Goal: Task Accomplishment & Management: Manage account settings

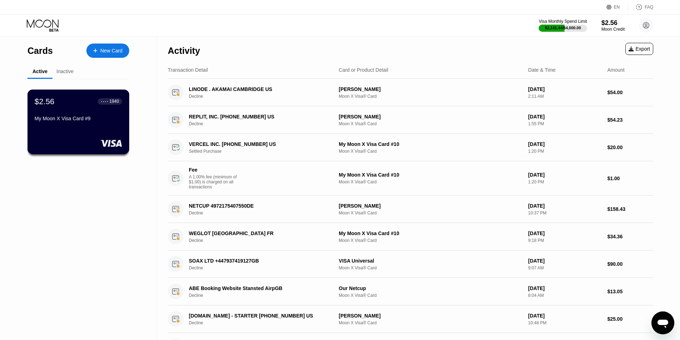
click at [64, 74] on div "Inactive" at bounding box center [64, 72] width 17 height 6
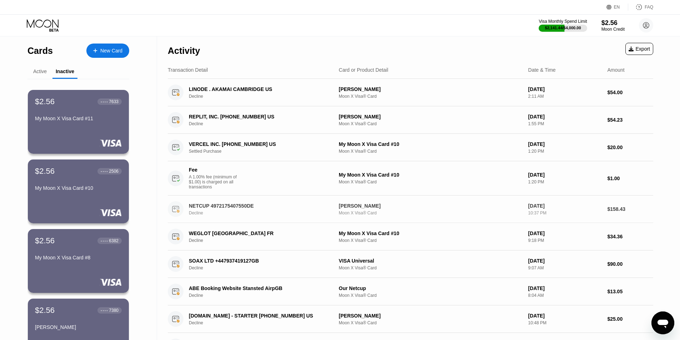
scroll to position [256, 0]
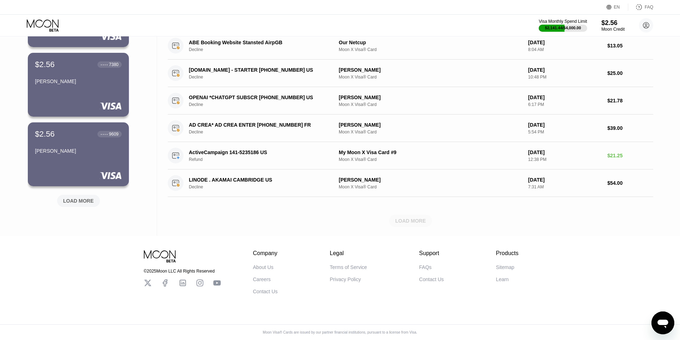
click at [379, 218] on div "LOAD MORE" at bounding box center [410, 221] width 485 height 12
click at [404, 217] on div "LOAD MORE" at bounding box center [410, 221] width 485 height 12
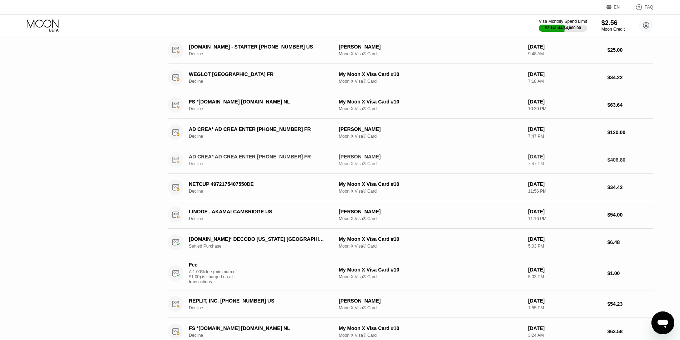
scroll to position [623, 0]
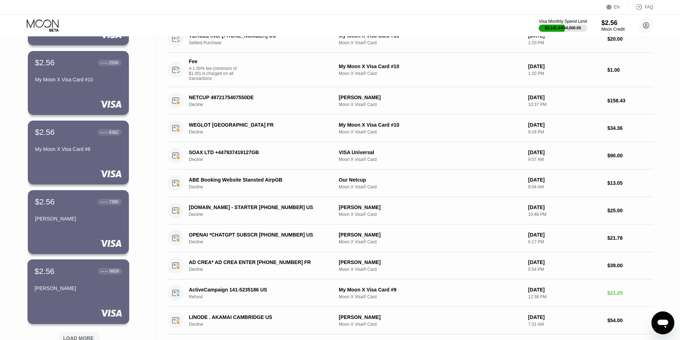
scroll to position [0, 0]
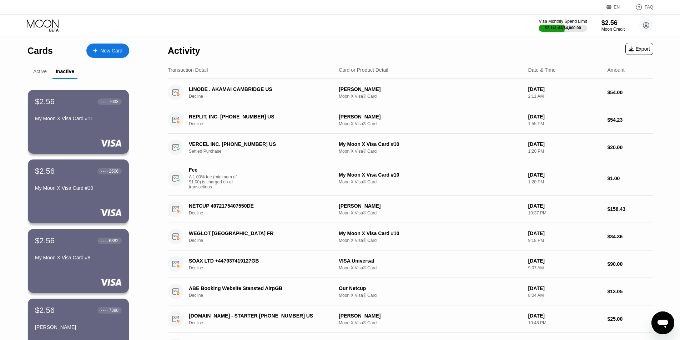
click at [44, 71] on div "Active" at bounding box center [40, 72] width 14 height 6
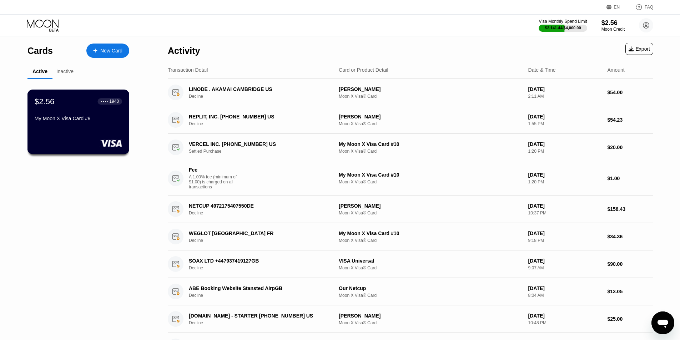
click at [77, 118] on div "My Moon X Visa Card #9" at bounding box center [78, 119] width 87 height 6
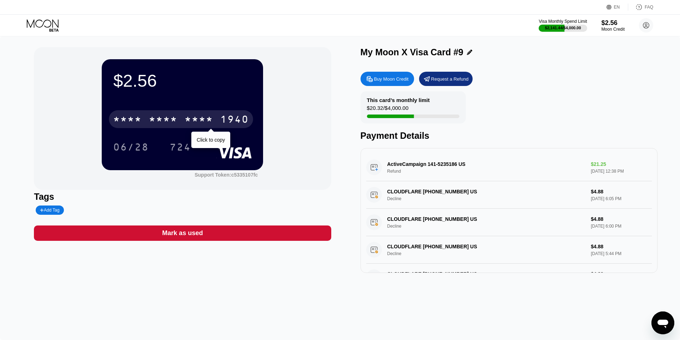
click at [190, 121] on div "* * * *" at bounding box center [199, 120] width 29 height 11
click at [182, 118] on div "[CREDIT_CARD_NUMBER]" at bounding box center [181, 119] width 144 height 18
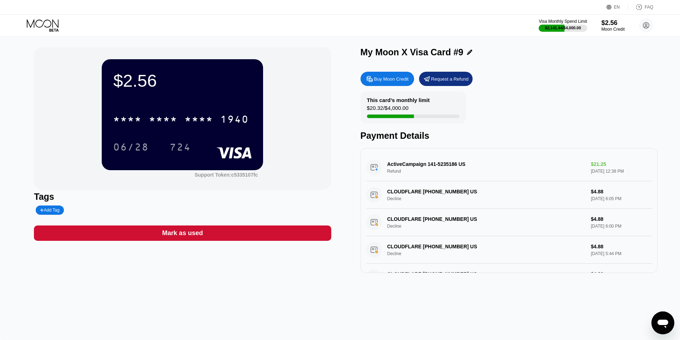
click at [531, 116] on div "This card’s monthly limit $20.32 / $4,000.00 Payment Details" at bounding box center [508, 116] width 297 height 50
drag, startPoint x: 401, startPoint y: 109, endPoint x: 415, endPoint y: 109, distance: 13.9
click at [415, 109] on div "This card’s monthly limit $20.32 / $4,000.00" at bounding box center [412, 107] width 105 height 32
click at [576, 126] on div "This card’s monthly limit $20.32 / $4,000.00 Payment Details" at bounding box center [508, 116] width 297 height 50
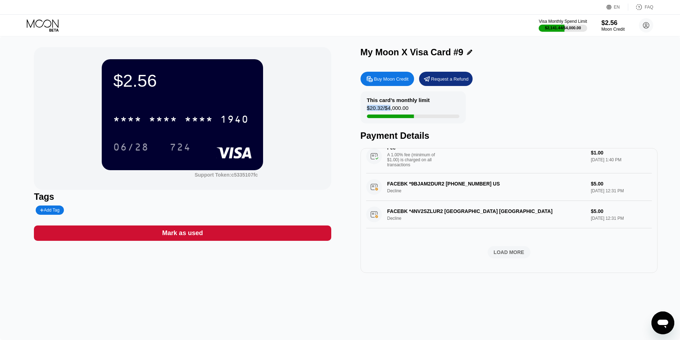
scroll to position [336, 0]
click at [511, 249] on div "LOAD MORE" at bounding box center [509, 252] width 31 height 6
click at [53, 26] on icon at bounding box center [43, 25] width 33 height 12
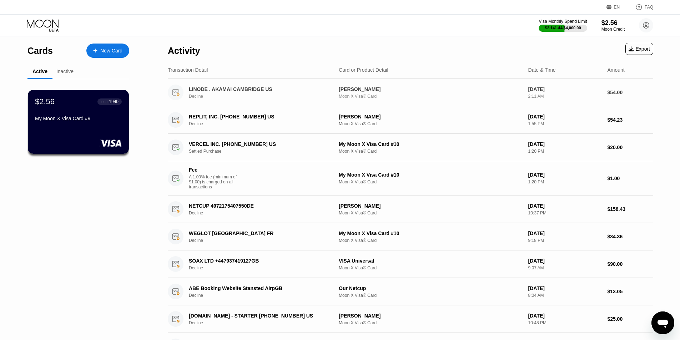
click at [446, 11] on div "EN Language Select an item Save FAQ" at bounding box center [340, 7] width 680 height 15
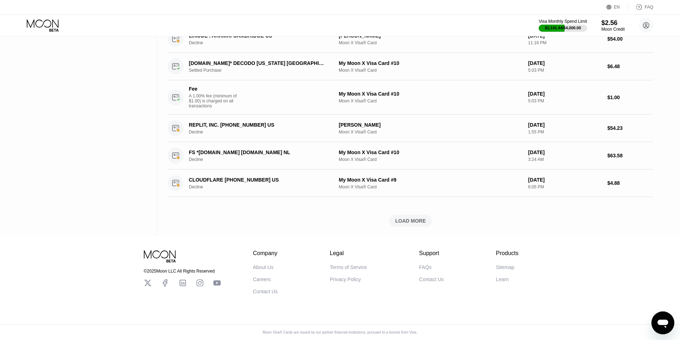
scroll to position [623, 0]
click at [410, 322] on div "© 2025 Moon LLC All Rights Reserved Company About Us Careers Contact Us Legal T…" at bounding box center [340, 288] width 680 height 104
click at [408, 218] on div "LOAD MORE" at bounding box center [410, 221] width 31 height 6
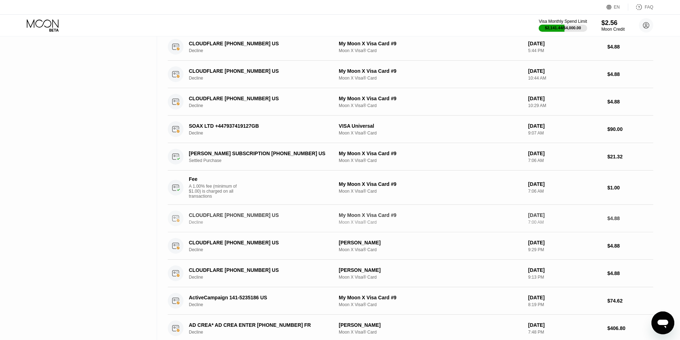
scroll to position [990, 0]
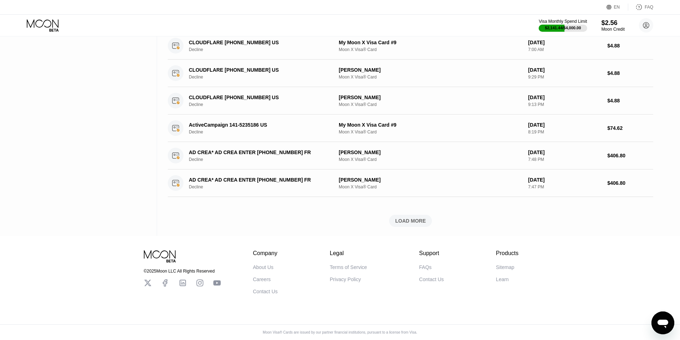
click at [415, 218] on div "LOAD MORE" at bounding box center [410, 221] width 31 height 6
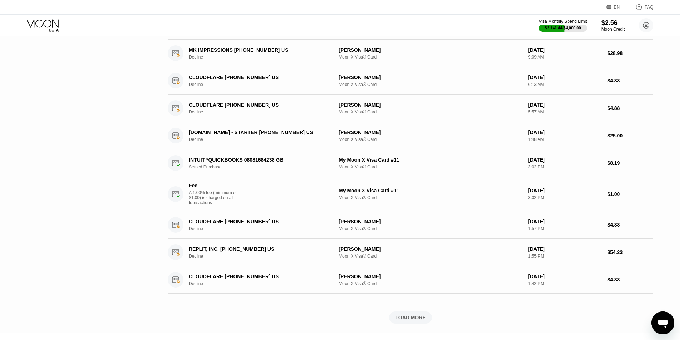
scroll to position [1395, 0]
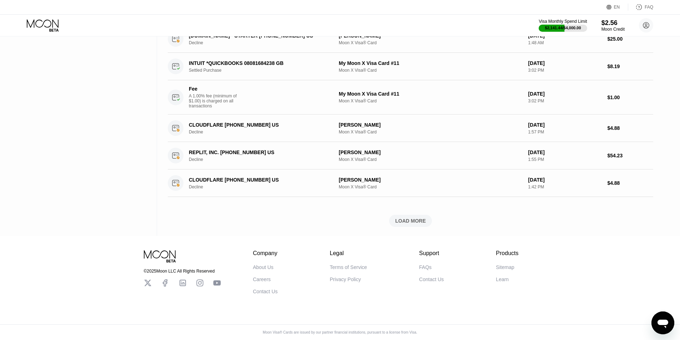
click at [413, 215] on div "LOAD MORE" at bounding box center [410, 221] width 43 height 12
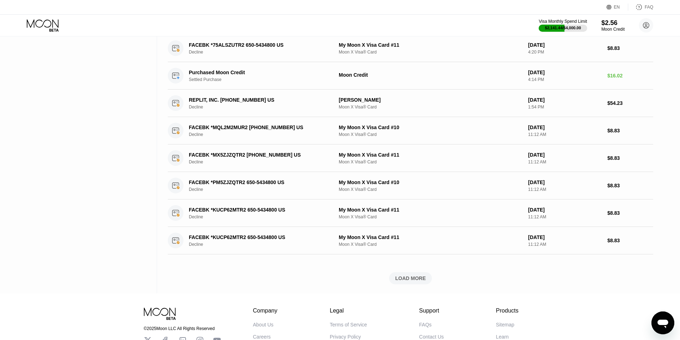
scroll to position [1680, 0]
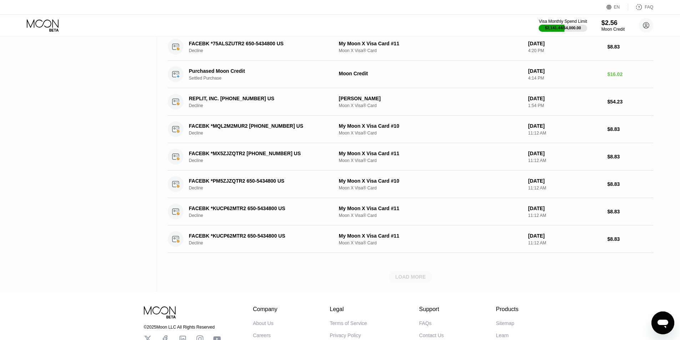
click at [414, 280] on div "LOAD MORE" at bounding box center [410, 277] width 31 height 6
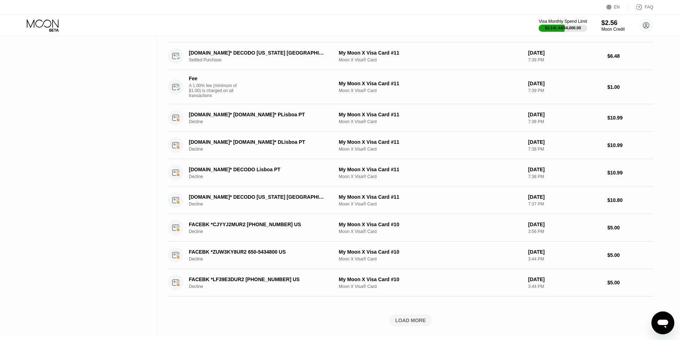
scroll to position [2002, 0]
drag, startPoint x: 431, startPoint y: 282, endPoint x: 92, endPoint y: 254, distance: 340.2
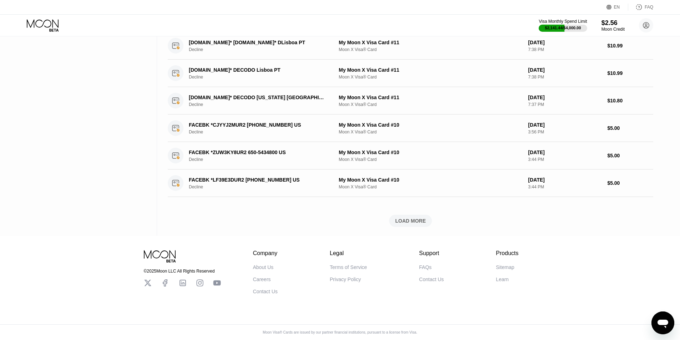
click at [413, 218] on div "LOAD MORE" at bounding box center [410, 221] width 31 height 6
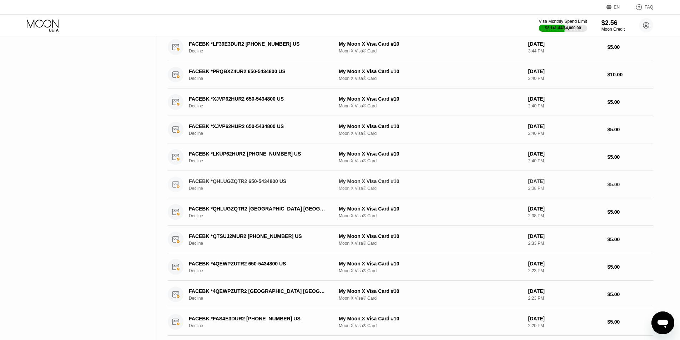
scroll to position [2432, 0]
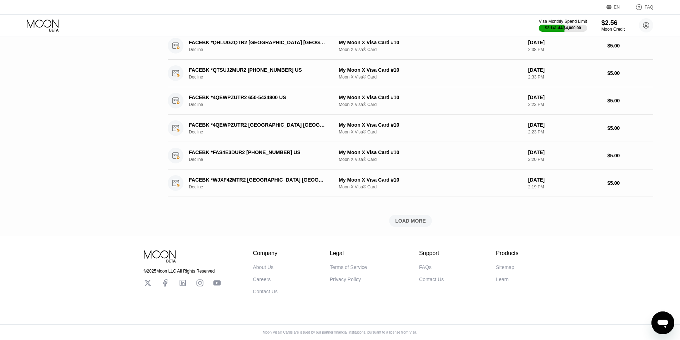
click at [411, 218] on div "LOAD MORE" at bounding box center [410, 221] width 31 height 6
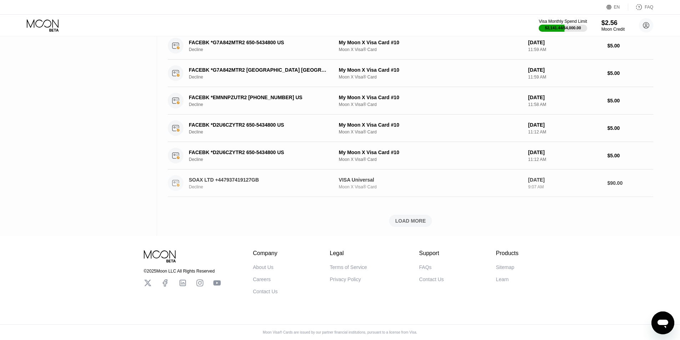
scroll to position [2762, 0]
click at [410, 258] on div "Company About Us Careers Contact Us Legal Terms of Service Privacy Policy Suppo…" at bounding box center [386, 272] width 266 height 44
click at [410, 218] on div "LOAD MORE" at bounding box center [410, 221] width 31 height 6
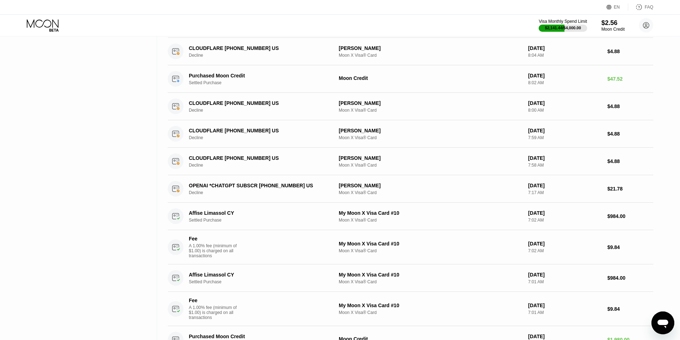
scroll to position [3047, 0]
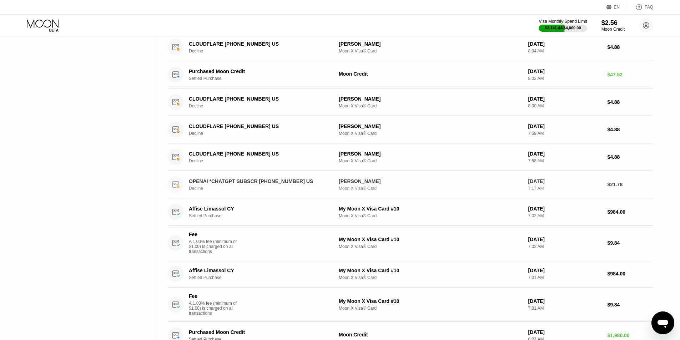
drag, startPoint x: 410, startPoint y: 216, endPoint x: 72, endPoint y: 227, distance: 338.9
